Goal: Find specific page/section: Find specific page/section

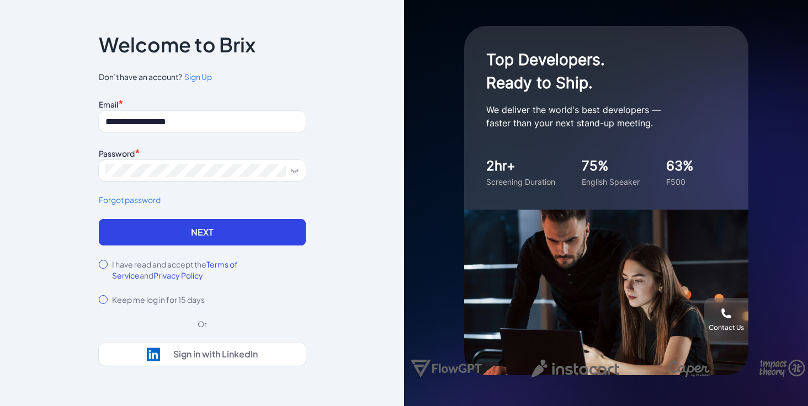
type input "**********"
click at [178, 177] on span at bounding box center [202, 170] width 207 height 21
click at [108, 264] on div "I have read and accept the Terms of Service and Privacy Policy" at bounding box center [202, 270] width 207 height 22
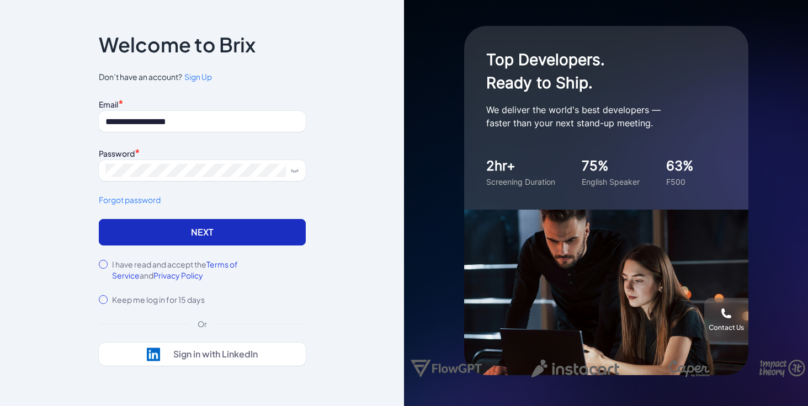
click at [164, 226] on button "Next" at bounding box center [202, 232] width 207 height 27
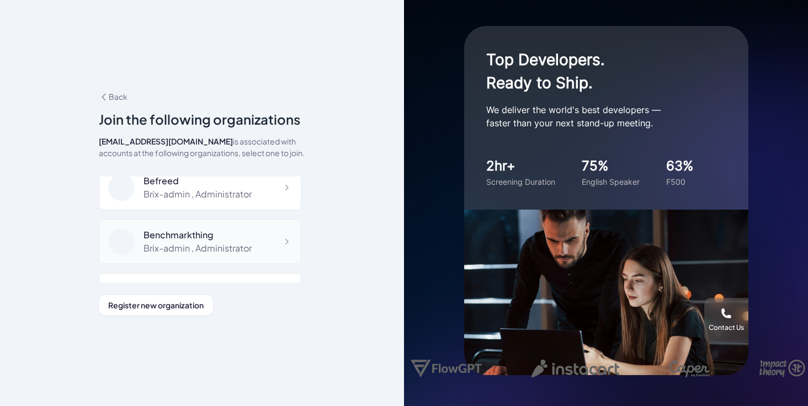
scroll to position [4827, 0]
click at [214, 199] on div "Brix-admin , Administrator" at bounding box center [198, 194] width 108 height 13
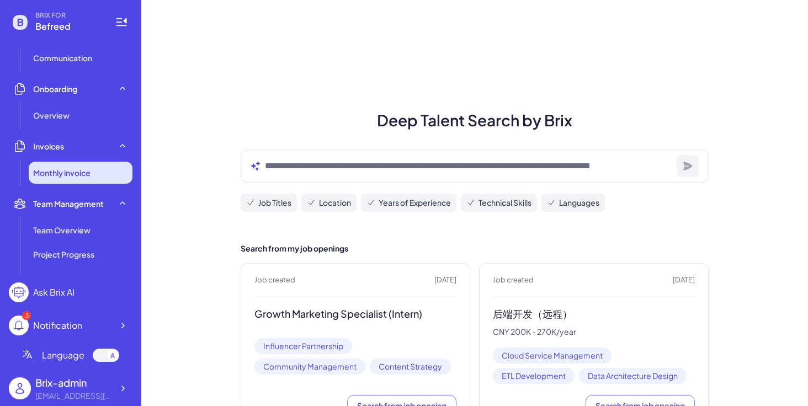
scroll to position [184, 0]
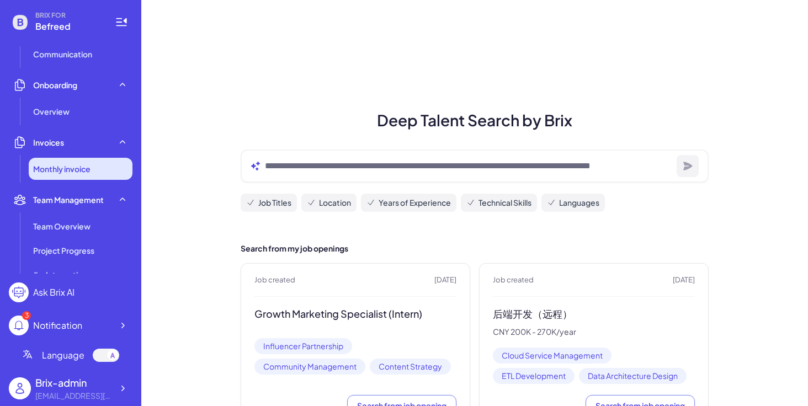
click at [96, 223] on li "Team Overview" at bounding box center [81, 226] width 104 height 22
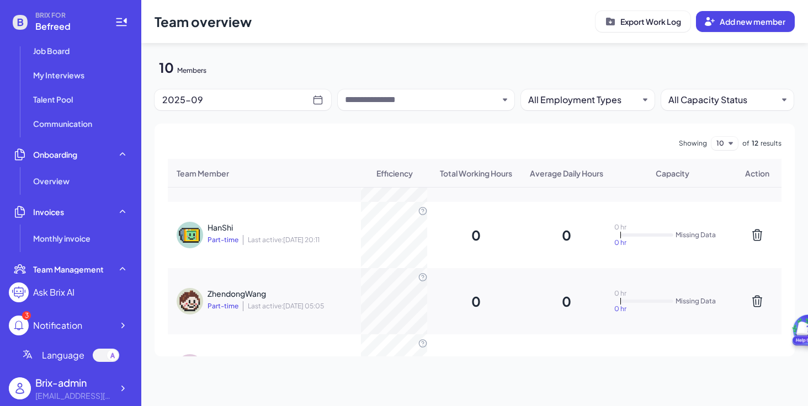
scroll to position [151, 0]
